Goal: Transaction & Acquisition: Subscribe to service/newsletter

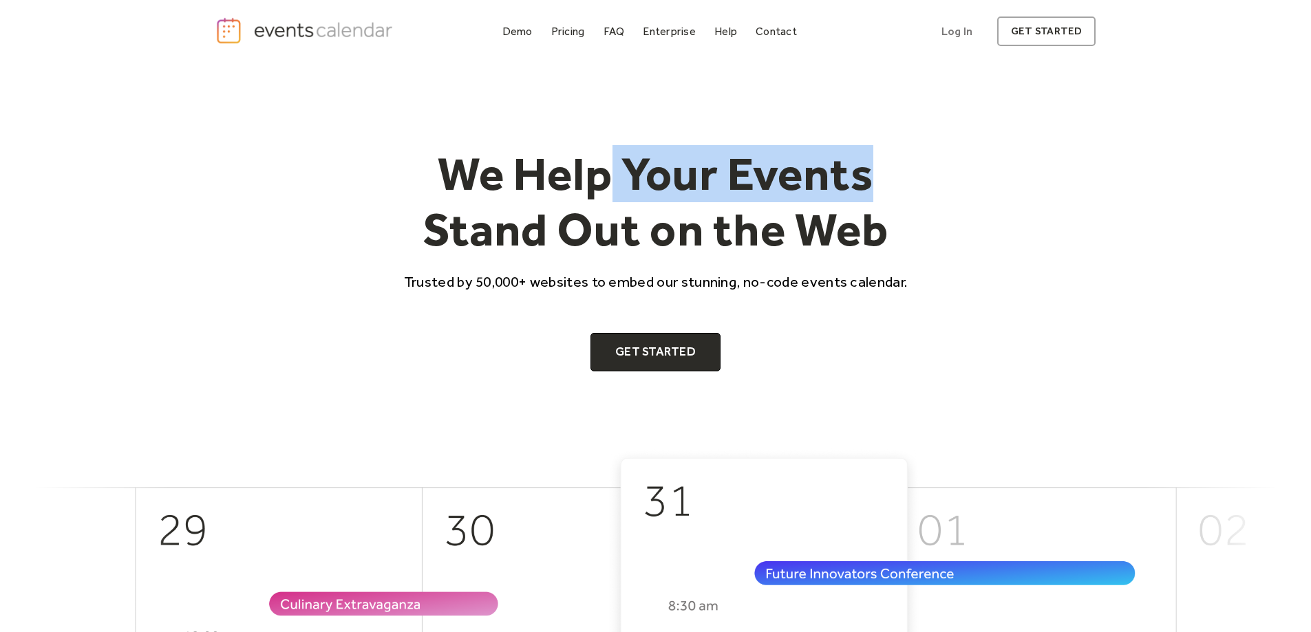
drag, startPoint x: 632, startPoint y: 156, endPoint x: 1047, endPoint y: 219, distance: 419.7
click at [1041, 219] on div "We Help Your Events Stand Out on the Web Trusted by 50,000+ websites to embed o…" at bounding box center [655, 259] width 881 height 226
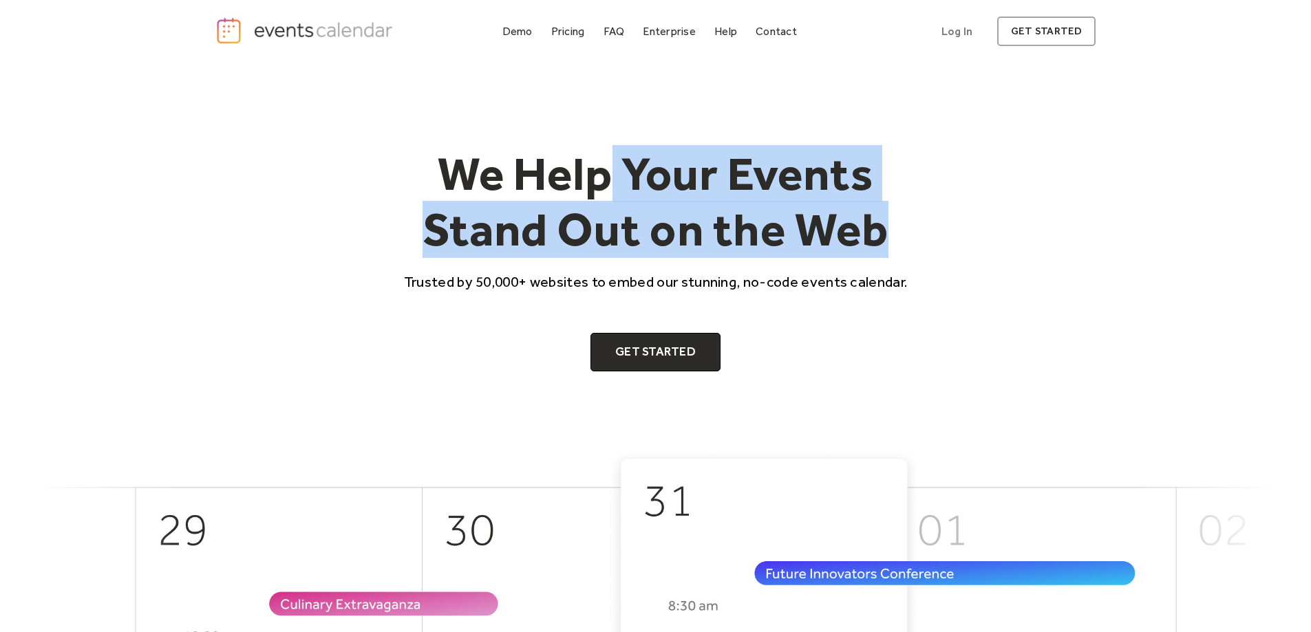
click at [1047, 219] on div "We Help Your Events Stand Out on the Web Trusted by 50,000+ websites to embed o…" at bounding box center [655, 259] width 881 height 226
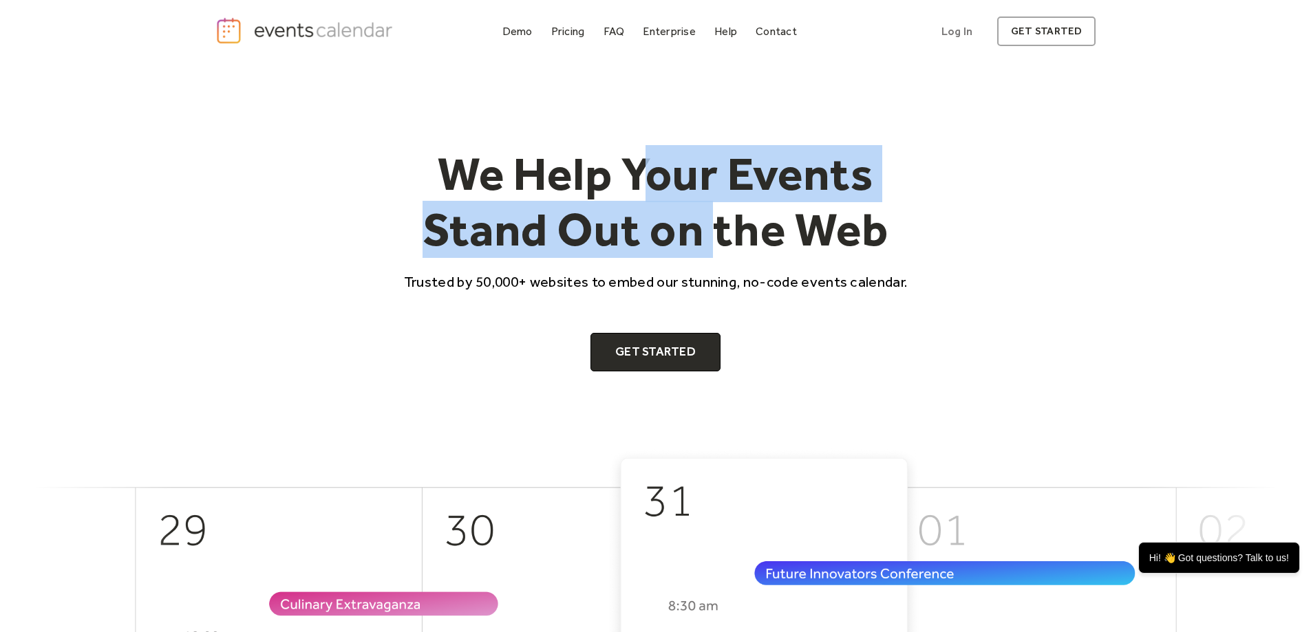
click at [879, 254] on h1 "We Help Your Events Stand Out on the Web" at bounding box center [656, 202] width 528 height 112
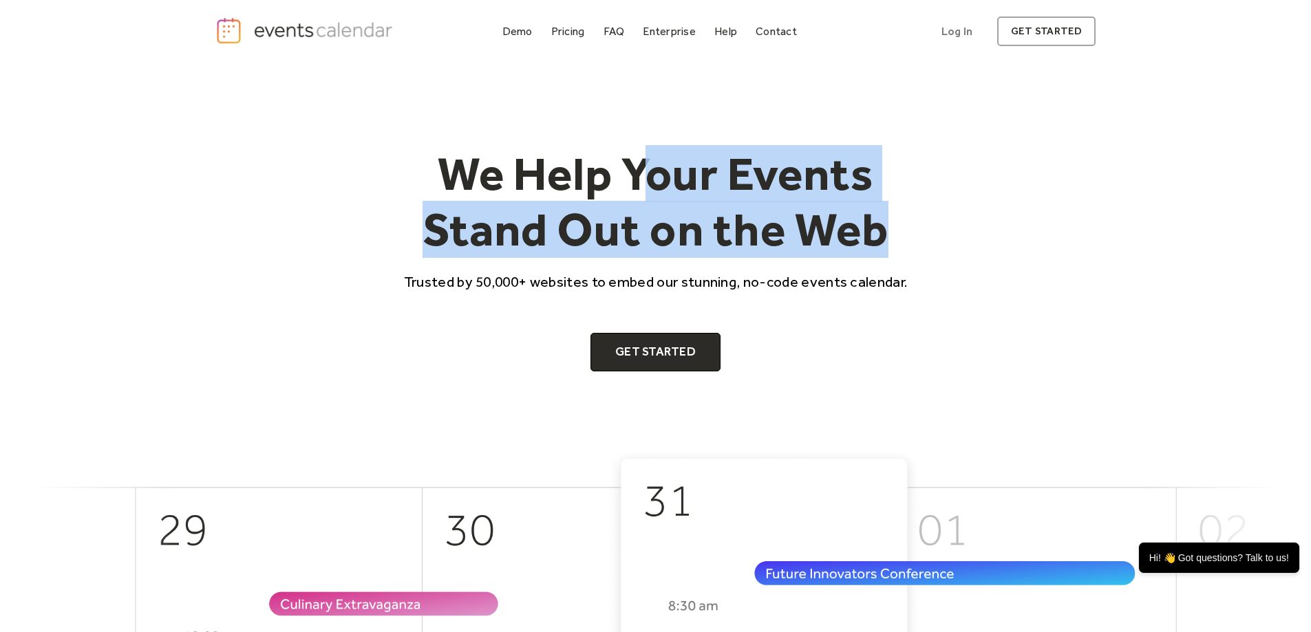
click at [886, 256] on h1 "We Help Your Events Stand Out on the Web" at bounding box center [656, 202] width 528 height 112
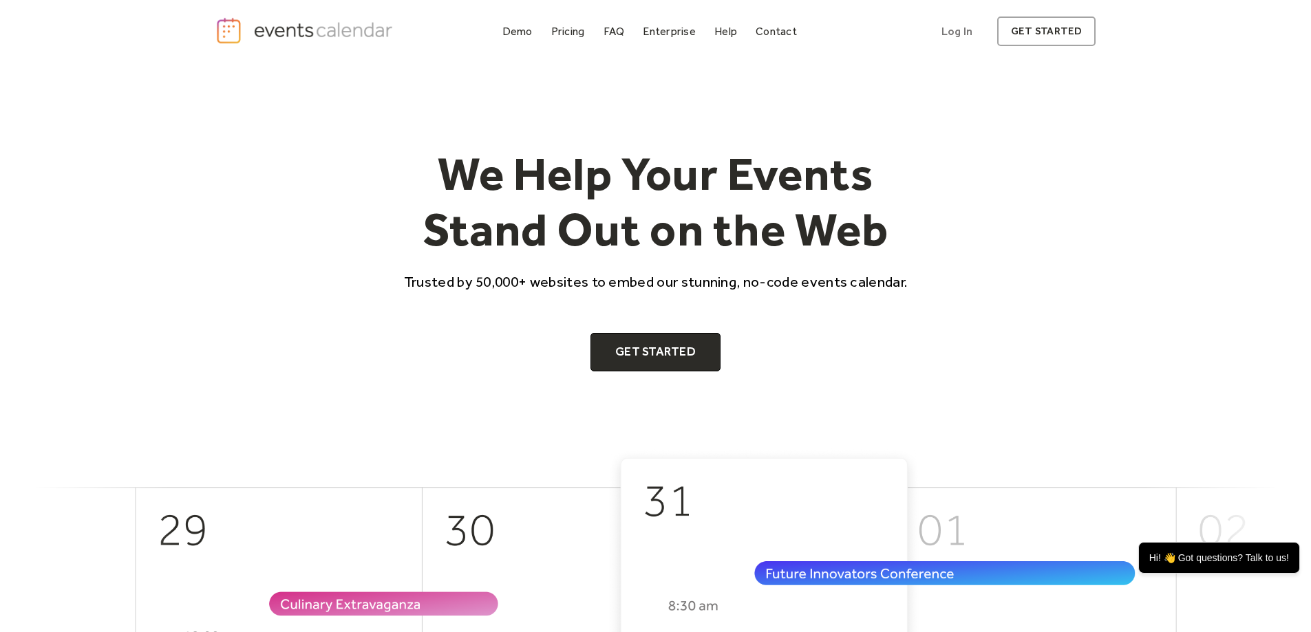
click at [559, 32] on div "Pricing" at bounding box center [568, 32] width 34 height 8
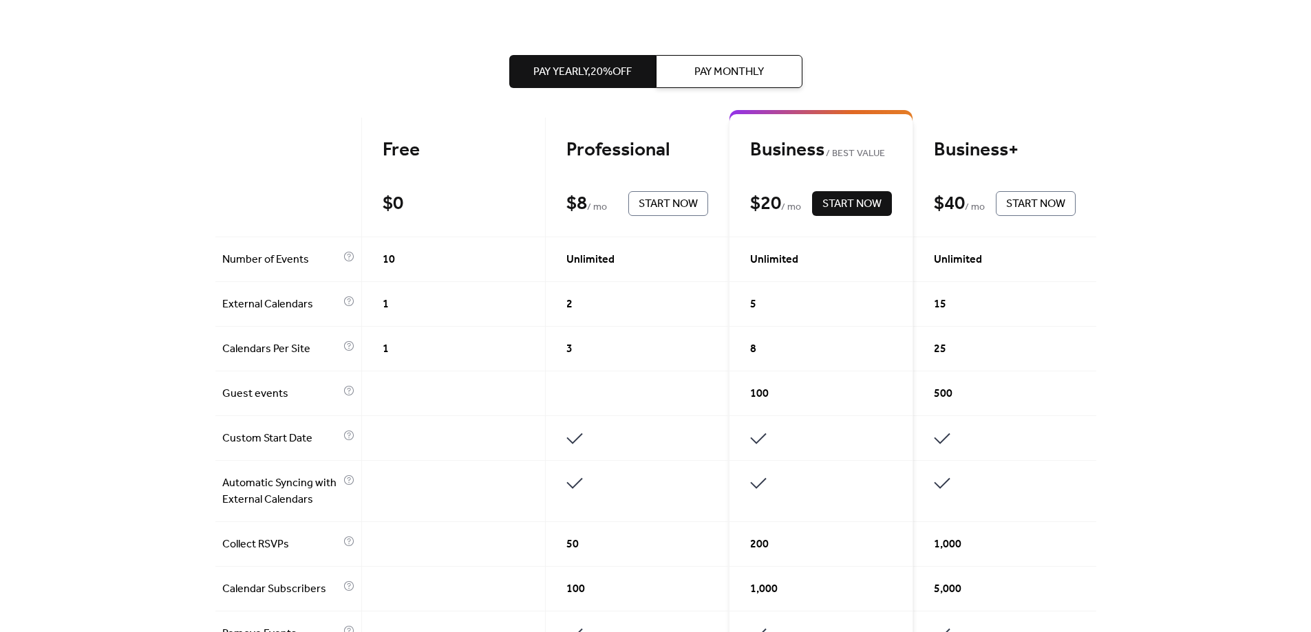
scroll to position [54, 0]
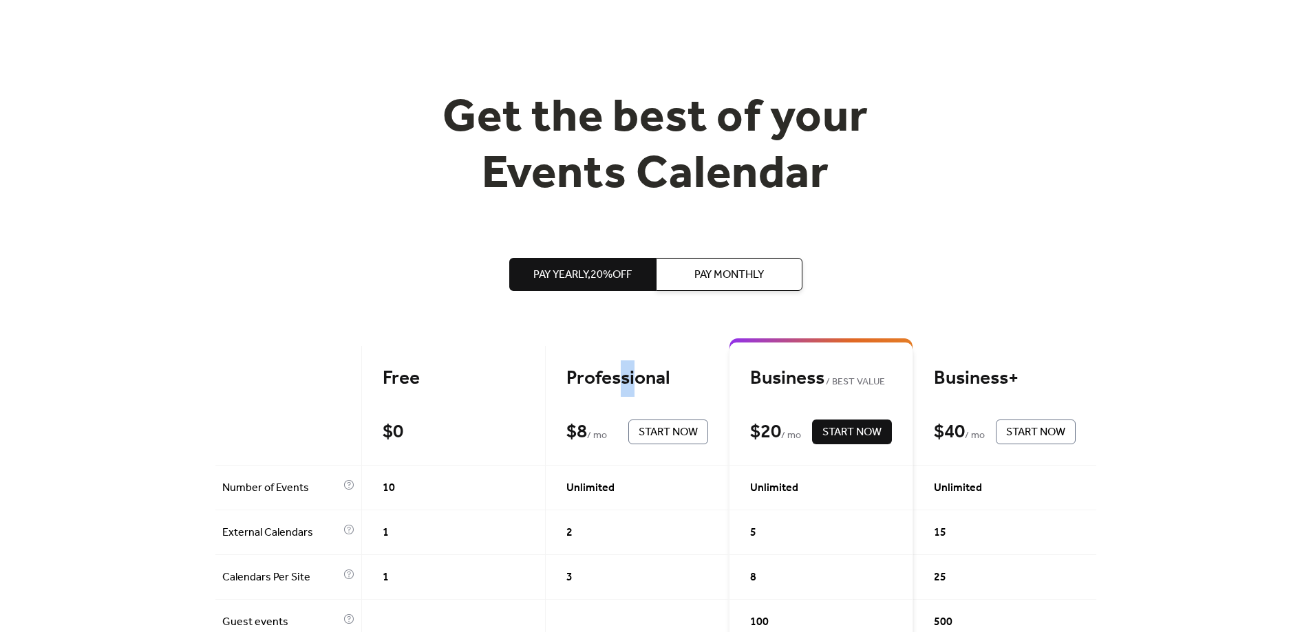
drag, startPoint x: 622, startPoint y: 385, endPoint x: 663, endPoint y: 392, distance: 41.3
click at [662, 391] on div "Professional" at bounding box center [637, 379] width 142 height 24
click at [664, 391] on div "Professional" at bounding box center [637, 379] width 142 height 24
drag, startPoint x: 828, startPoint y: 382, endPoint x: 890, endPoint y: 378, distance: 62.1
click at [888, 378] on div "Business BEST VALUE" at bounding box center [821, 379] width 142 height 24
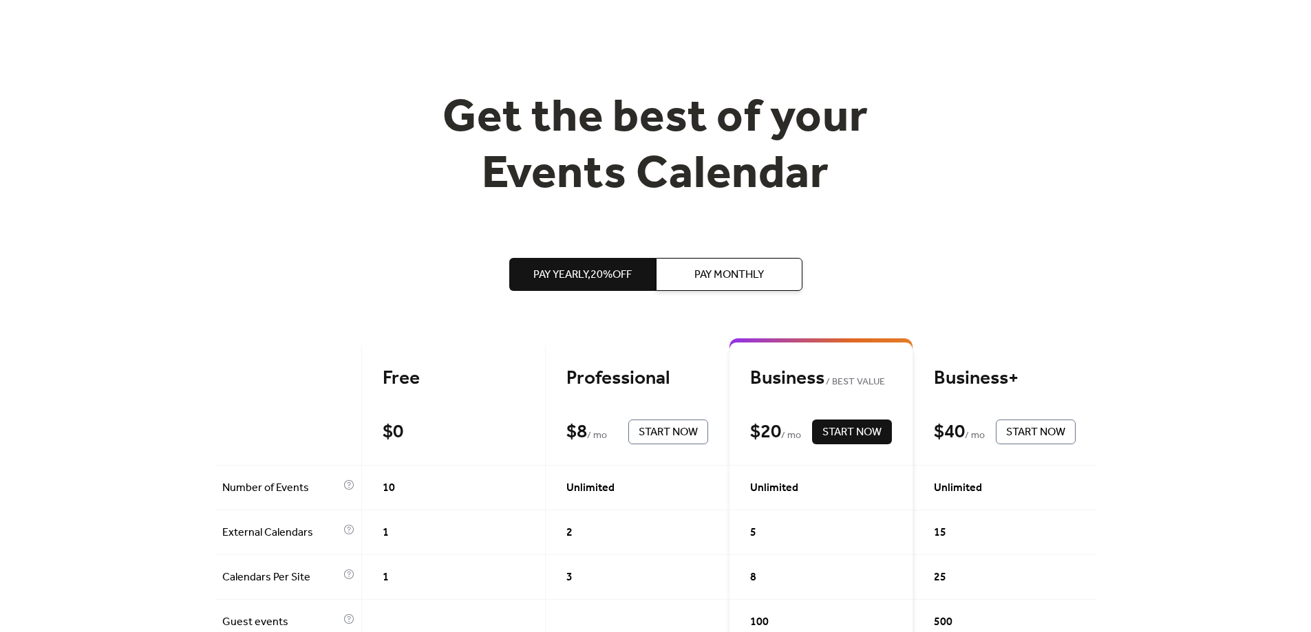
click at [890, 378] on div "Business BEST VALUE" at bounding box center [821, 379] width 142 height 24
drag, startPoint x: 816, startPoint y: 381, endPoint x: 758, endPoint y: 380, distance: 58.5
click at [758, 380] on div "Business BEST VALUE" at bounding box center [821, 379] width 142 height 24
click at [757, 380] on div "Business BEST VALUE" at bounding box center [821, 379] width 142 height 24
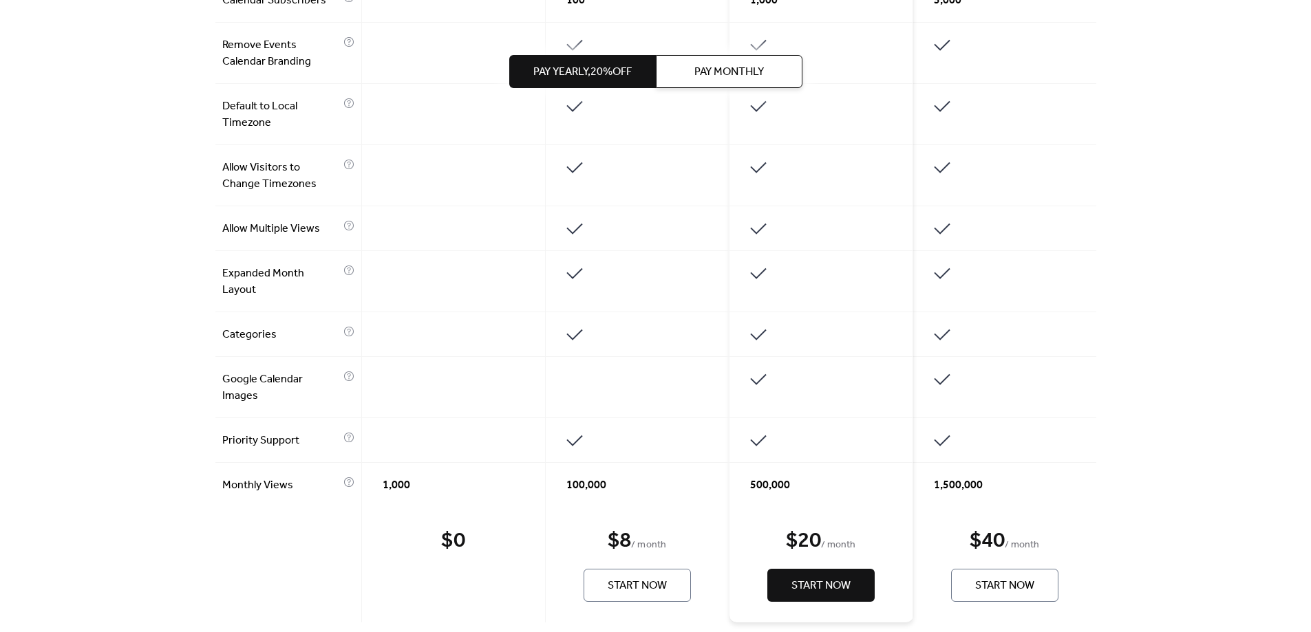
scroll to position [1155, 0]
